Goal: Transaction & Acquisition: Purchase product/service

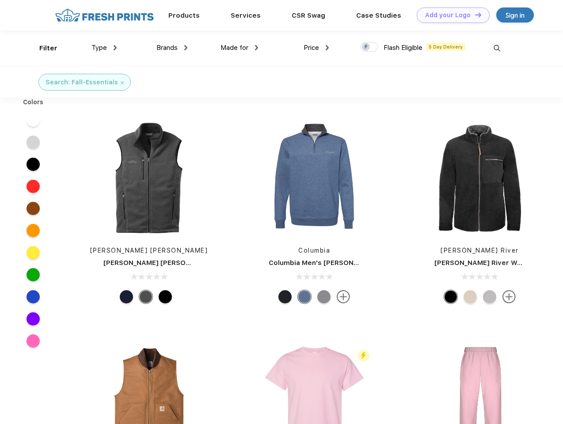
click at [450, 15] on link "Add your Logo Design Tool" at bounding box center [452, 15] width 73 height 15
click at [0, 0] on div "Design Tool" at bounding box center [0, 0] width 0 height 0
click at [474, 15] on link "Add your Logo Design Tool" at bounding box center [452, 15] width 73 height 15
click at [42, 48] on div "Filter" at bounding box center [48, 48] width 18 height 10
click at [104, 48] on span "Type" at bounding box center [98, 48] width 15 height 8
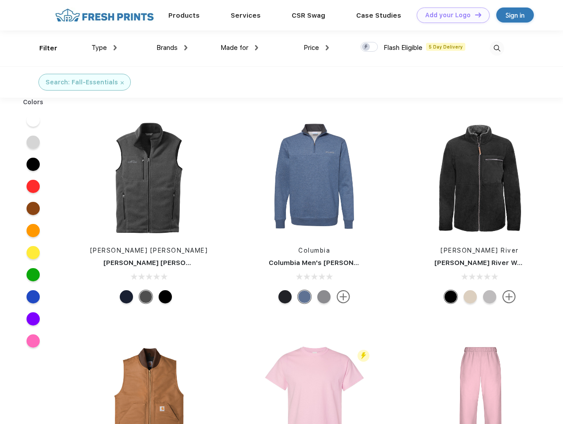
click at [172, 48] on span "Brands" at bounding box center [166, 48] width 21 height 8
click at [239, 48] on span "Made for" at bounding box center [234, 48] width 28 height 8
click at [316, 48] on span "Price" at bounding box center [310, 48] width 15 height 8
click at [369, 47] on div at bounding box center [368, 47] width 17 height 10
click at [366, 47] on input "checkbox" at bounding box center [363, 45] width 6 height 6
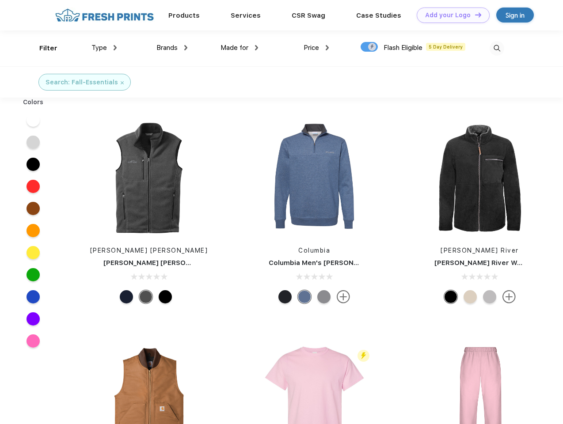
click at [496, 48] on img at bounding box center [496, 48] width 15 height 15
